Goal: Check status: Check status

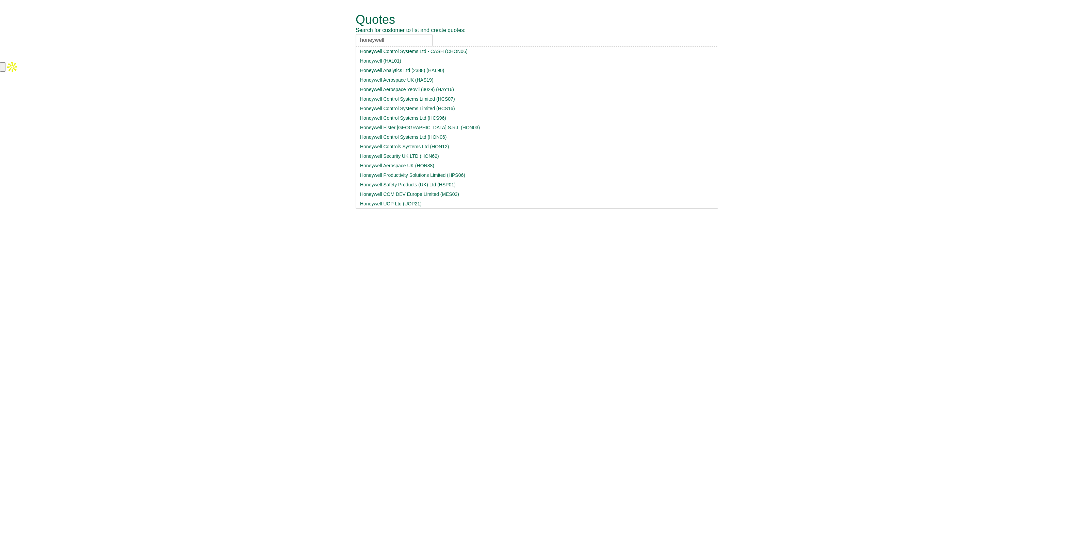
drag, startPoint x: 393, startPoint y: 42, endPoint x: 345, endPoint y: 39, distance: 48.0
click at [345, 39] on div "Quotes Search for customer to list and create quotes: honeywell Honeywell Contr…" at bounding box center [544, 30] width 398 height 60
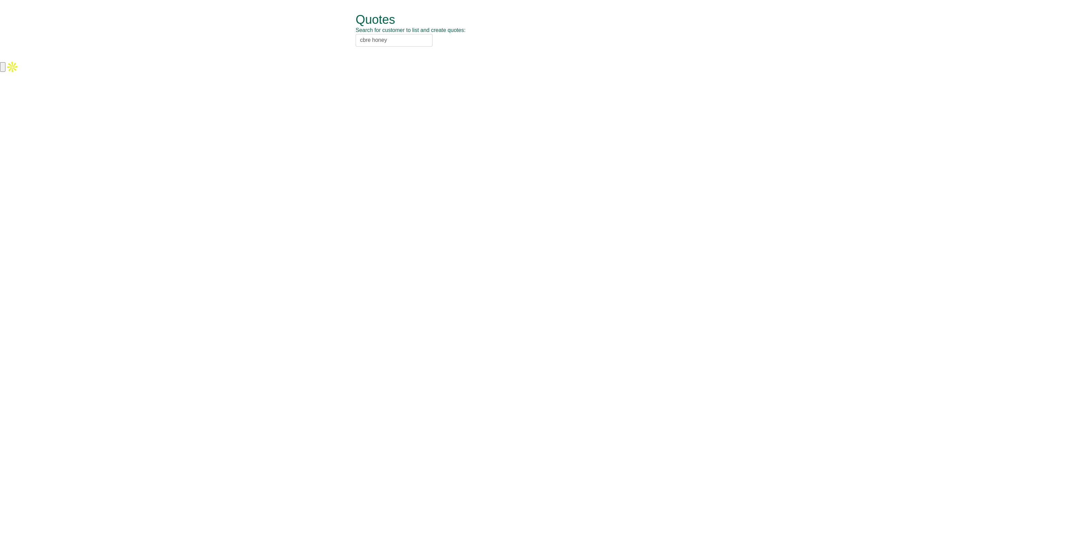
drag, startPoint x: 410, startPoint y: 34, endPoint x: 320, endPoint y: 35, distance: 90.1
click at [320, 35] on form "Quotes Search for customer to list and create quotes: cbre honey Quotes New Quo…" at bounding box center [544, 30] width 1089 height 60
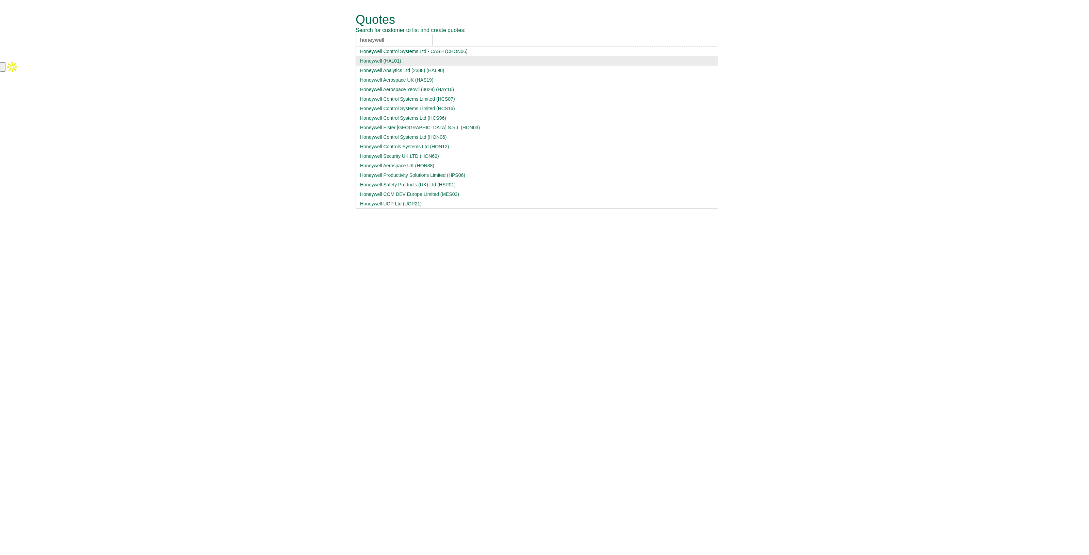
type input "honeywell"
click at [398, 59] on div "Honeywell (HAL01)" at bounding box center [536, 60] width 353 height 7
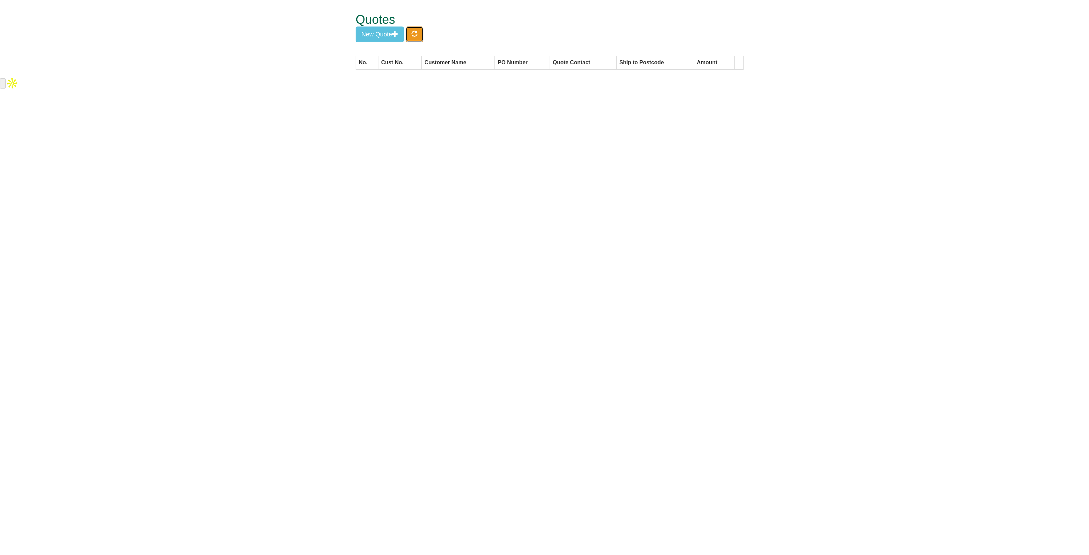
click at [417, 36] on span "button" at bounding box center [414, 34] width 6 height 6
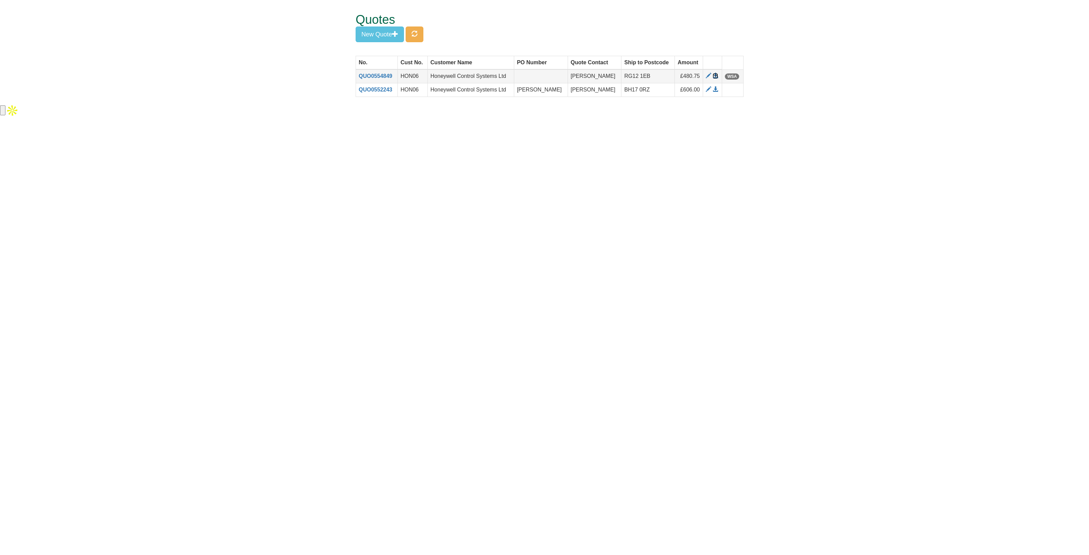
click at [715, 77] on span at bounding box center [714, 75] width 5 height 5
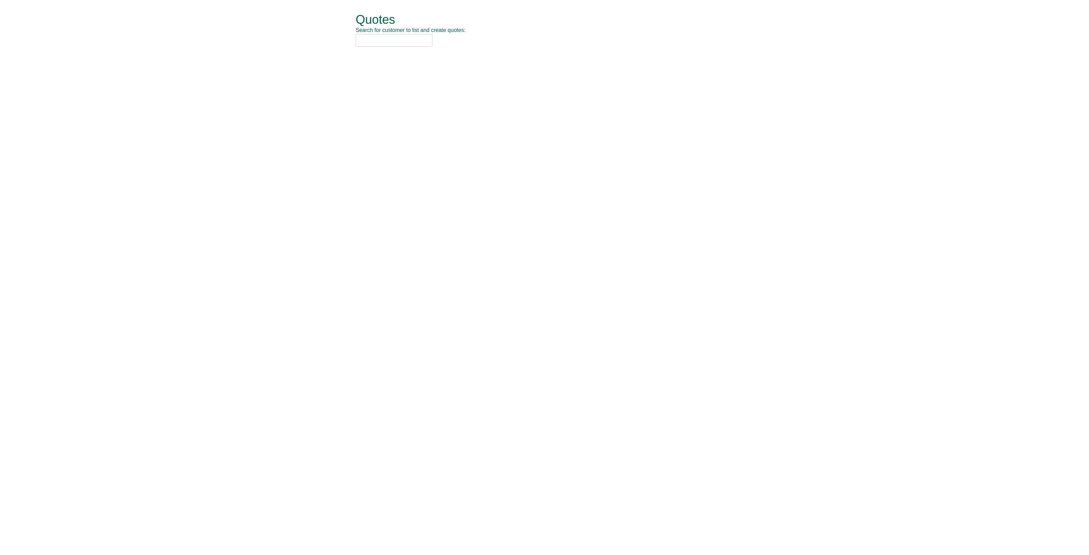
click at [371, 40] on input "text" at bounding box center [393, 40] width 77 height 13
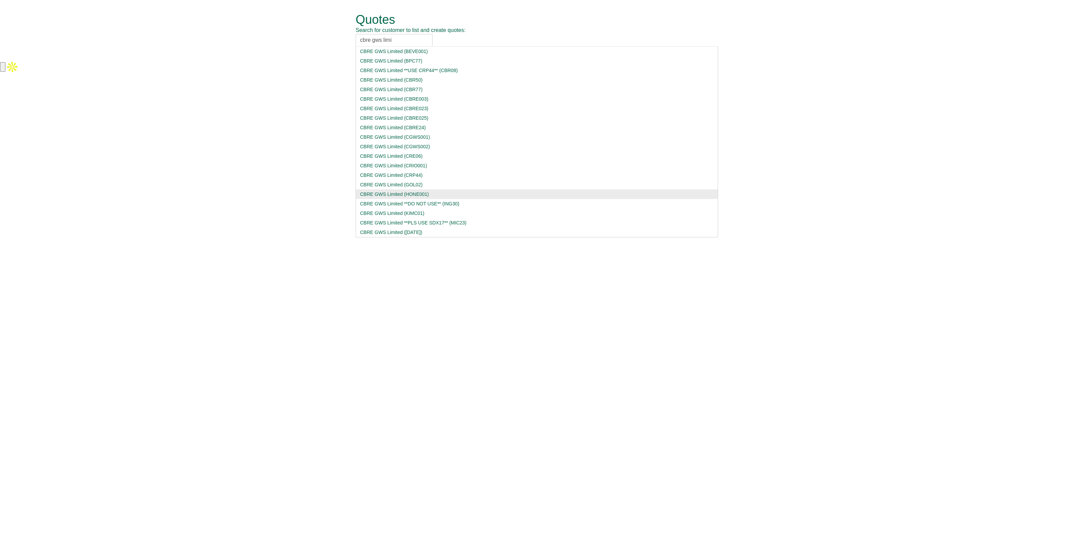
type input "cbre gws limi"
click at [378, 192] on div "CBRE GWS Limited (HONE001)" at bounding box center [536, 194] width 353 height 7
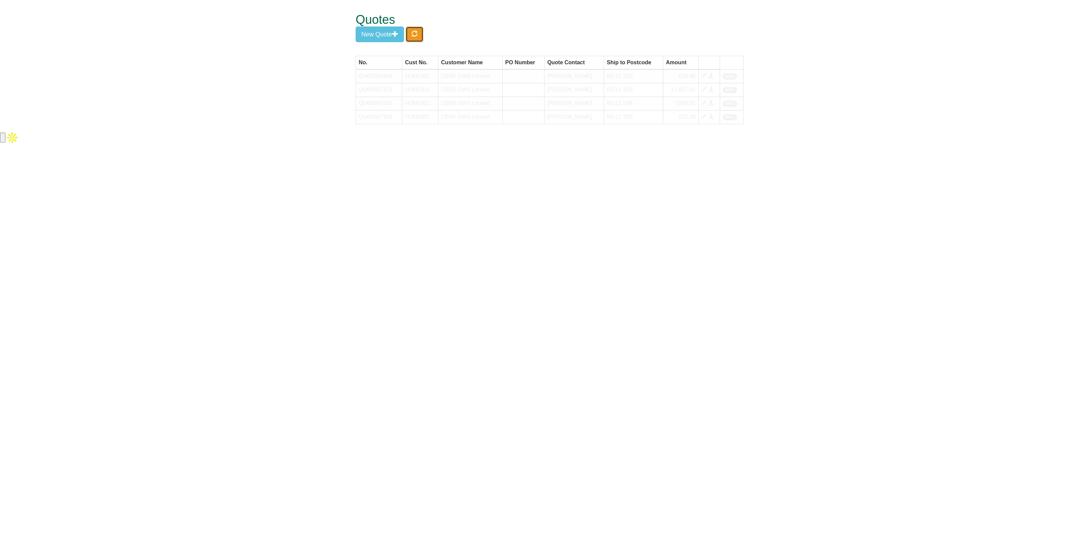
click at [421, 41] on button "button" at bounding box center [414, 35] width 18 height 16
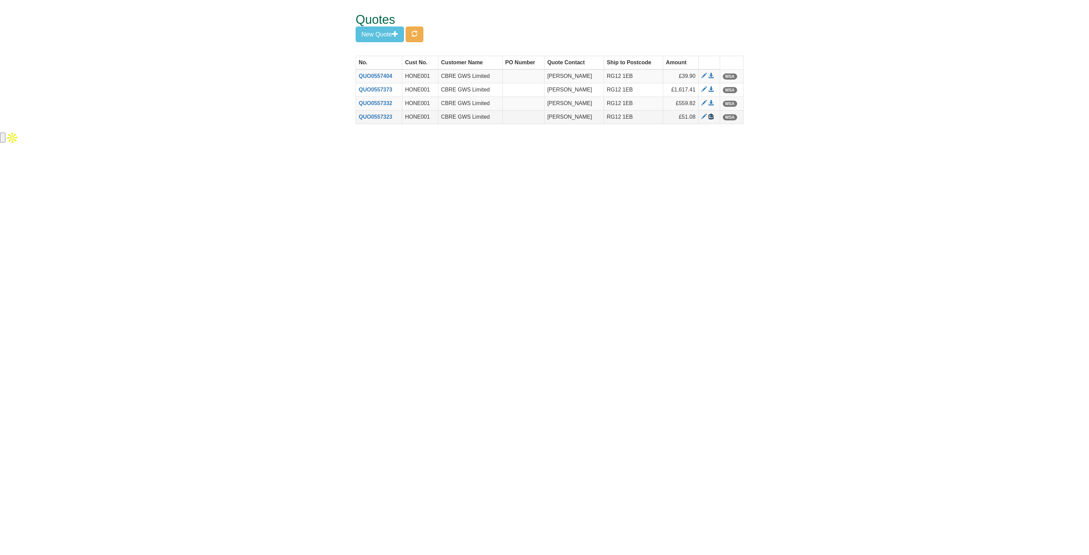
click at [712, 116] on span at bounding box center [710, 116] width 5 height 5
click at [711, 103] on span at bounding box center [710, 102] width 5 height 5
click at [710, 87] on span at bounding box center [710, 89] width 5 height 5
click at [711, 74] on span at bounding box center [710, 75] width 5 height 5
